Goal: Task Accomplishment & Management: Use online tool/utility

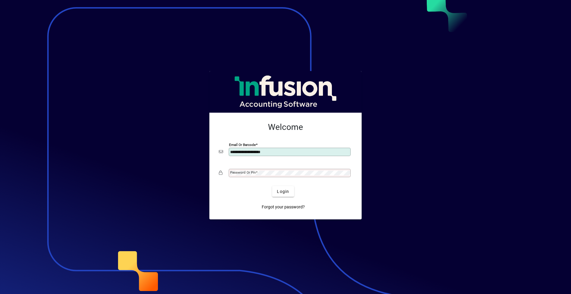
type input "**********"
click at [252, 172] on mat-label "Password or Pin" at bounding box center [243, 172] width 26 height 4
click at [272, 186] on button "Login" at bounding box center [283, 191] width 22 height 11
